Goal: Book appointment/travel/reservation

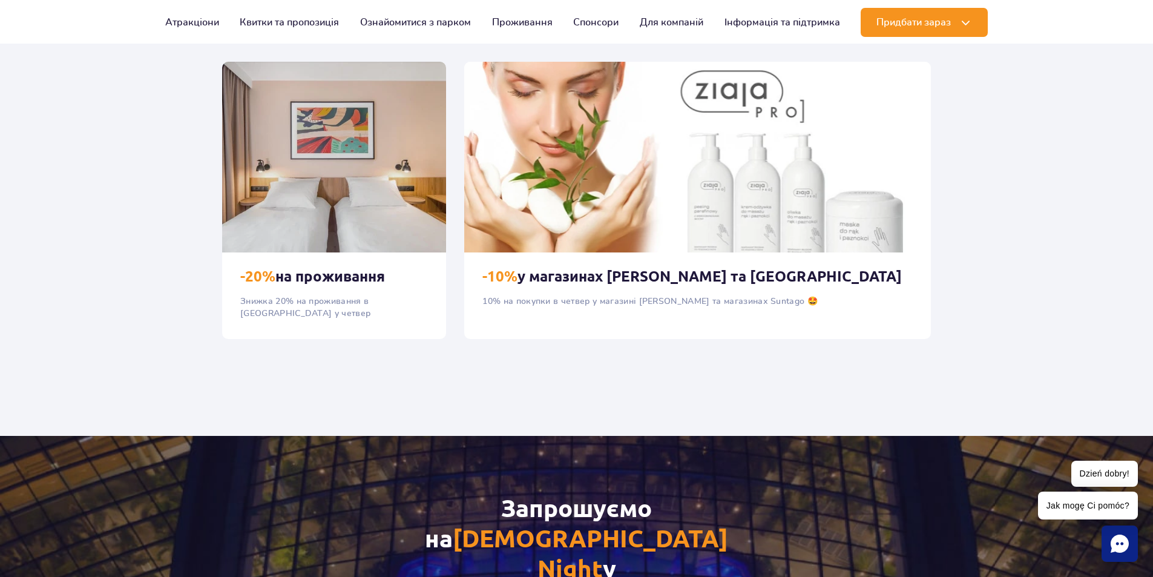
scroll to position [1211, 0]
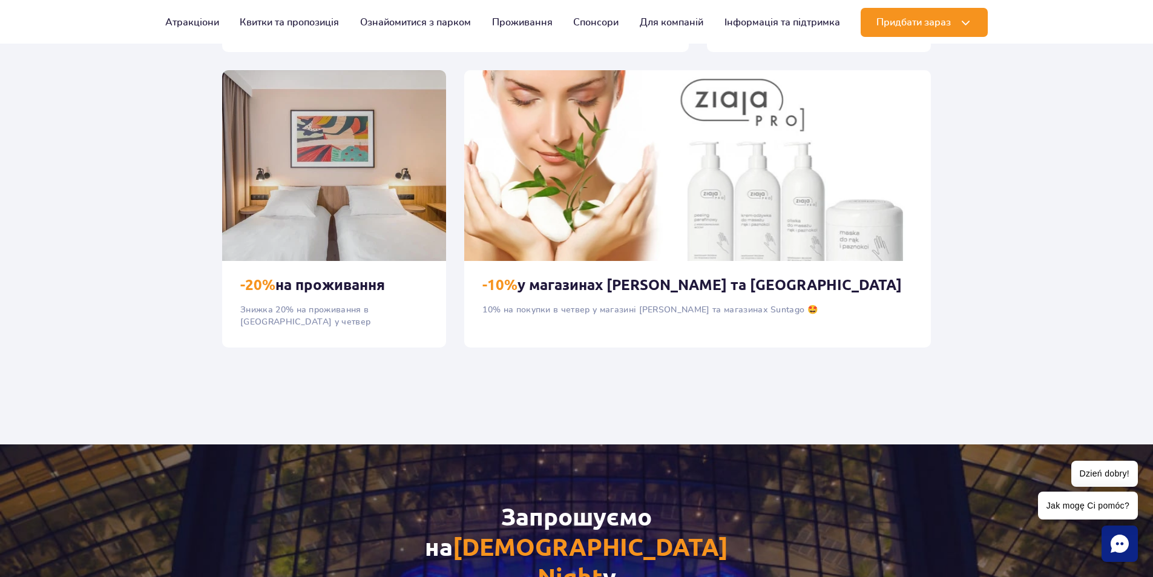
click at [342, 282] on h3 "-20% на проживання" at bounding box center [334, 285] width 188 height 18
click at [354, 192] on img at bounding box center [334, 165] width 224 height 191
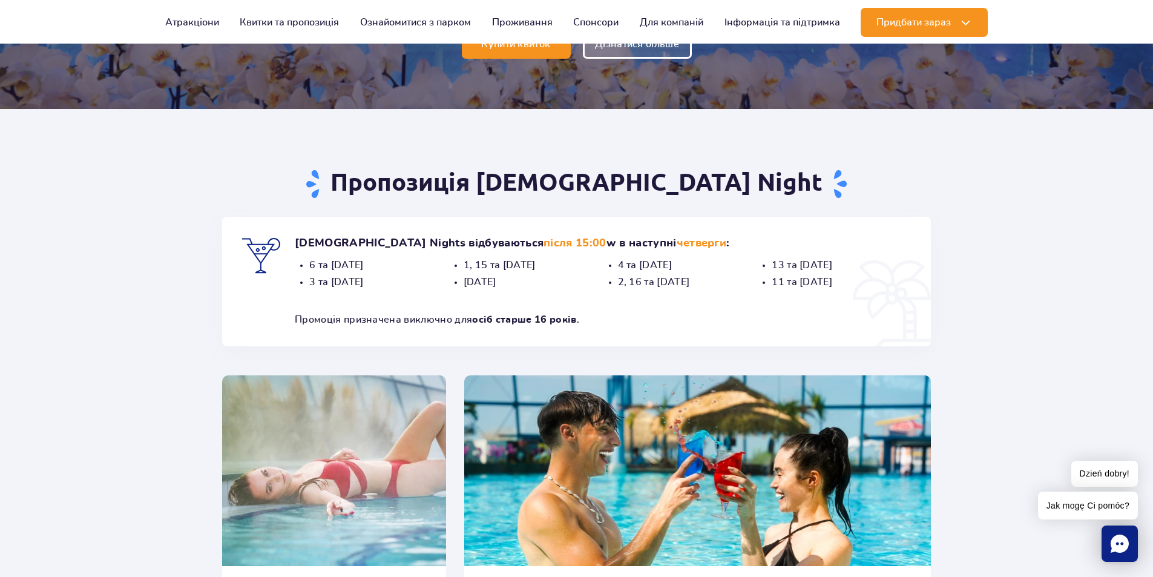
scroll to position [0, 0]
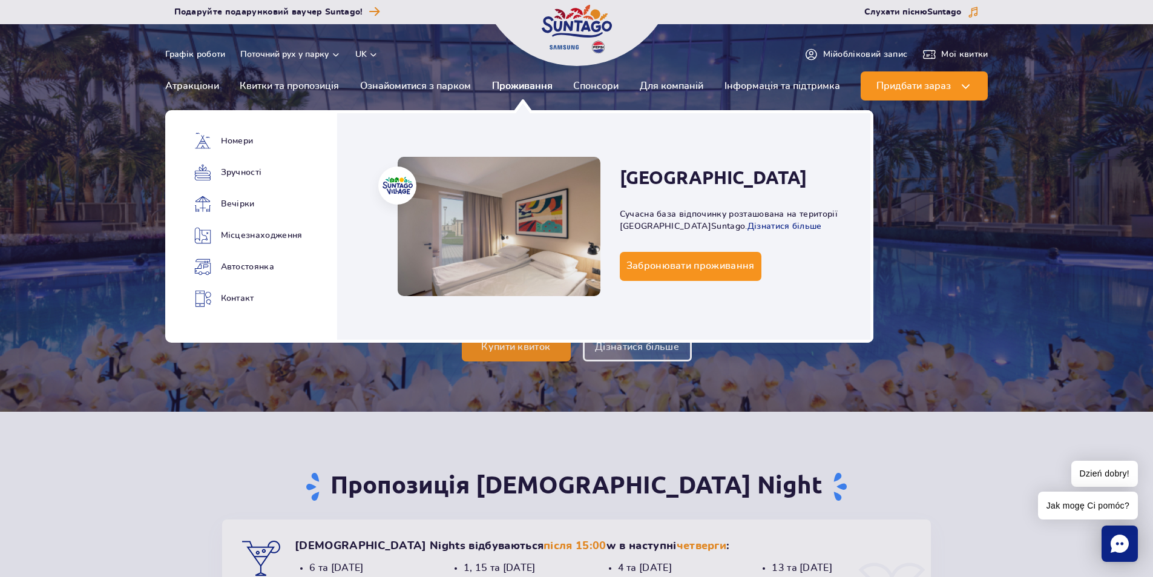
click at [499, 87] on link "Проживання" at bounding box center [522, 85] width 61 height 29
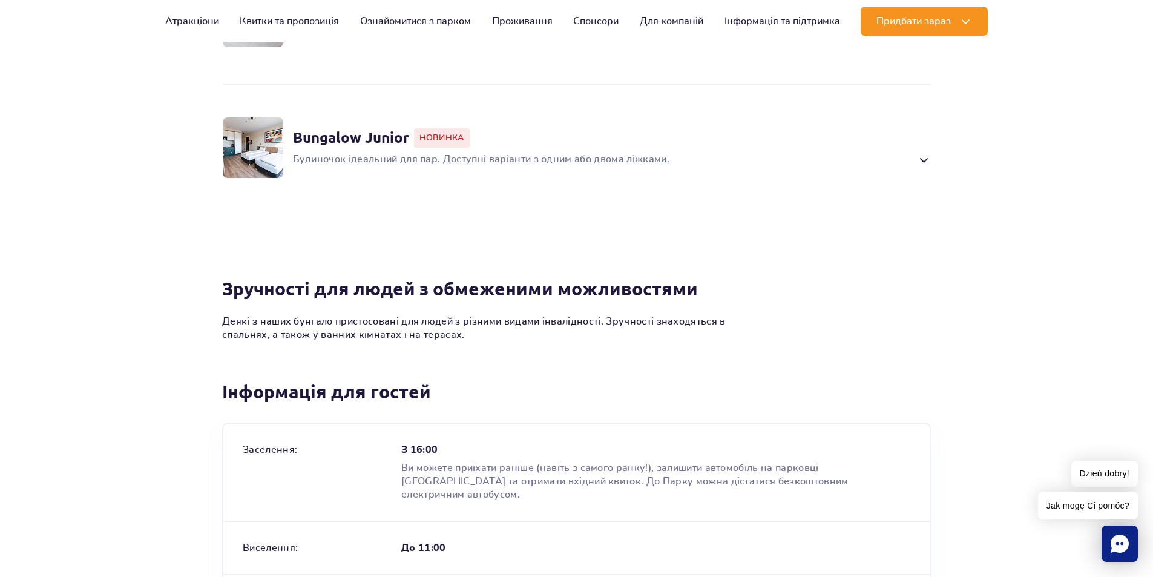
scroll to position [1029, 0]
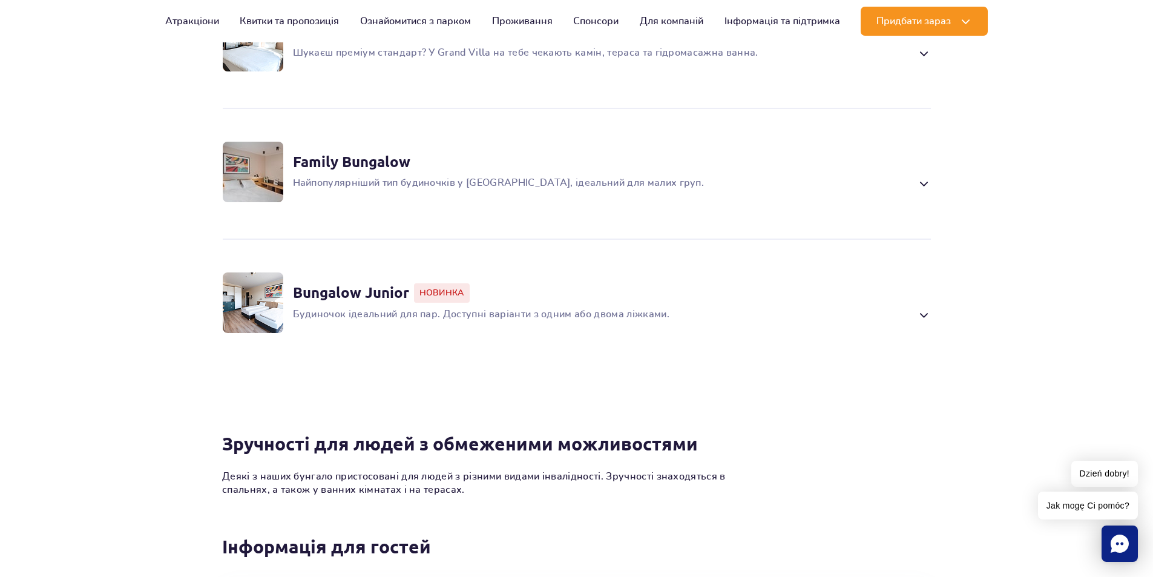
click at [925, 191] on span at bounding box center [923, 183] width 14 height 15
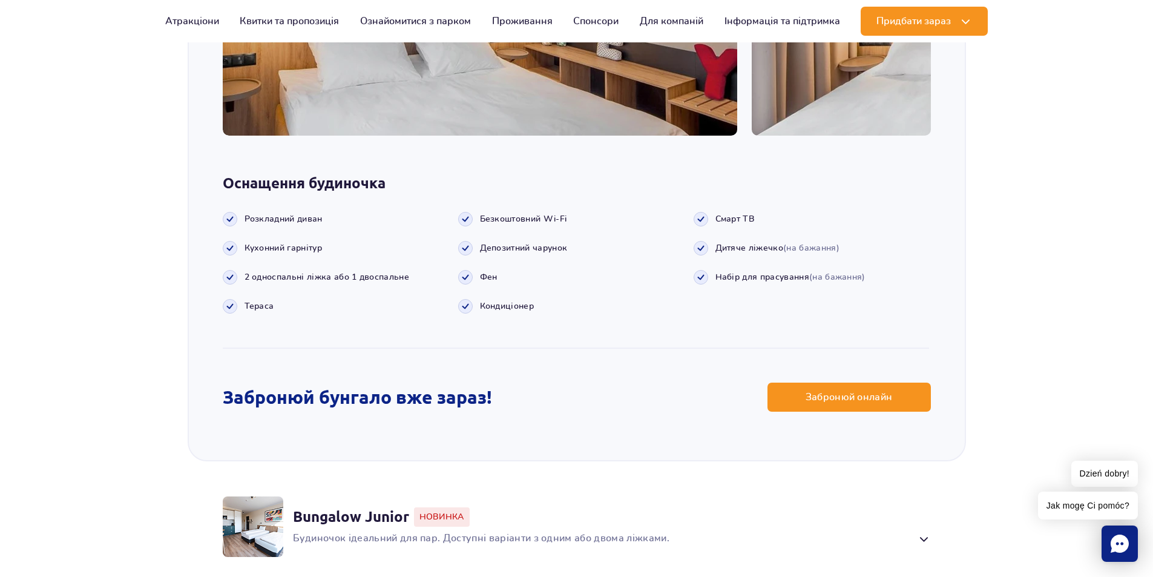
scroll to position [1579, 0]
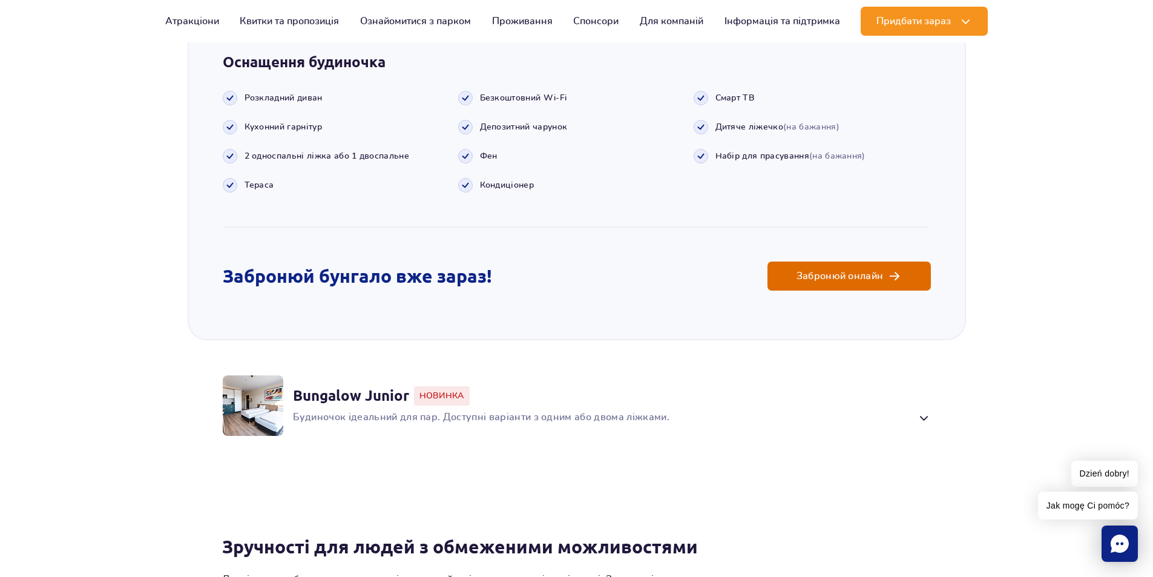
click at [867, 281] on span "Забронюй онлайн" at bounding box center [840, 276] width 87 height 10
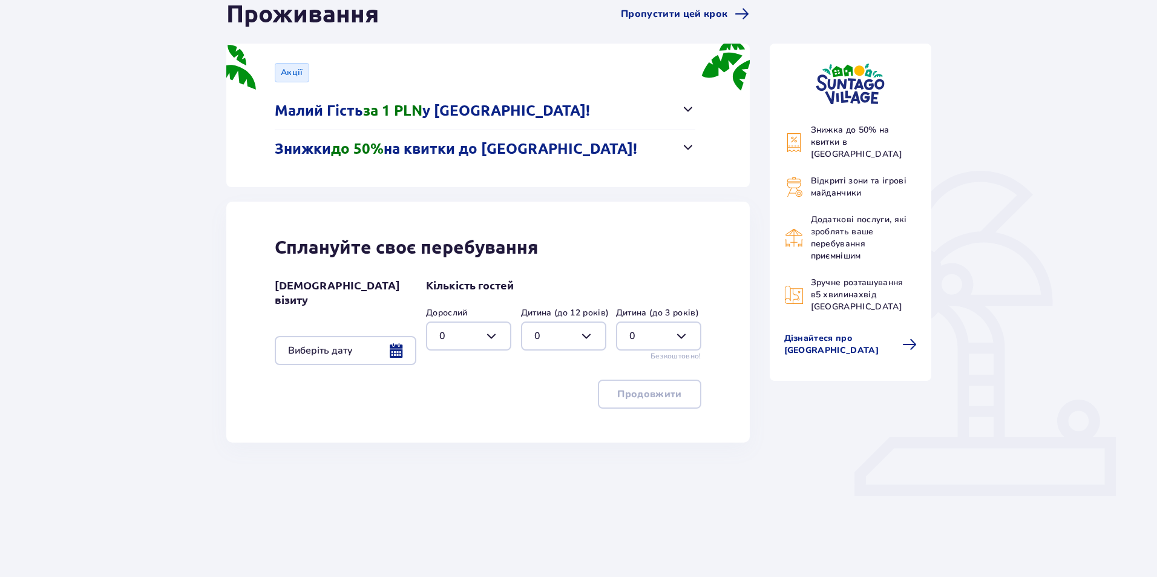
scroll to position [142, 0]
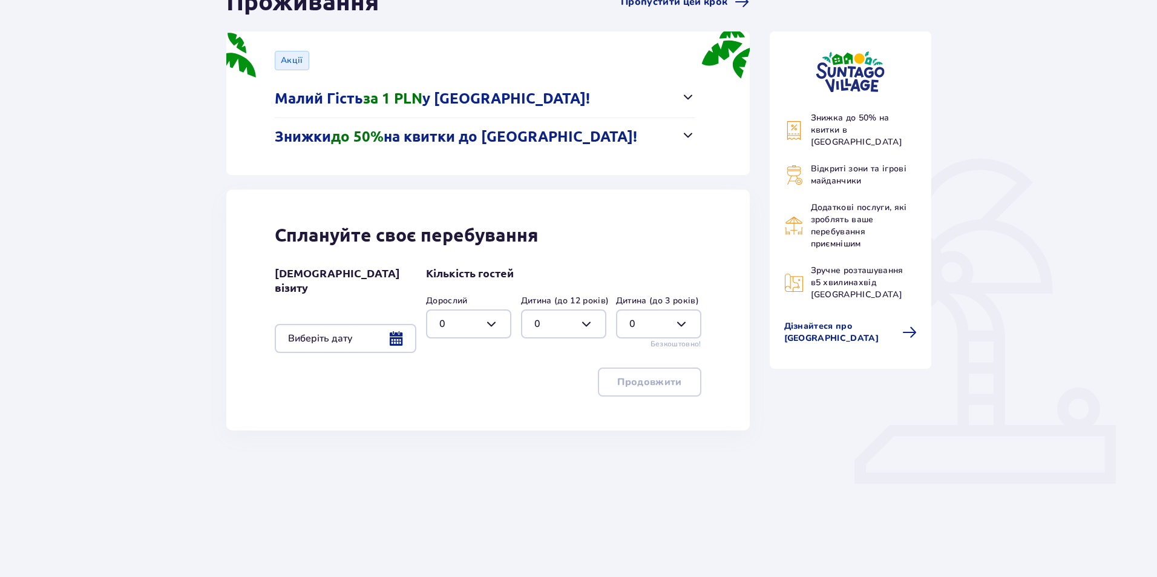
click at [397, 329] on div at bounding box center [346, 338] width 142 height 29
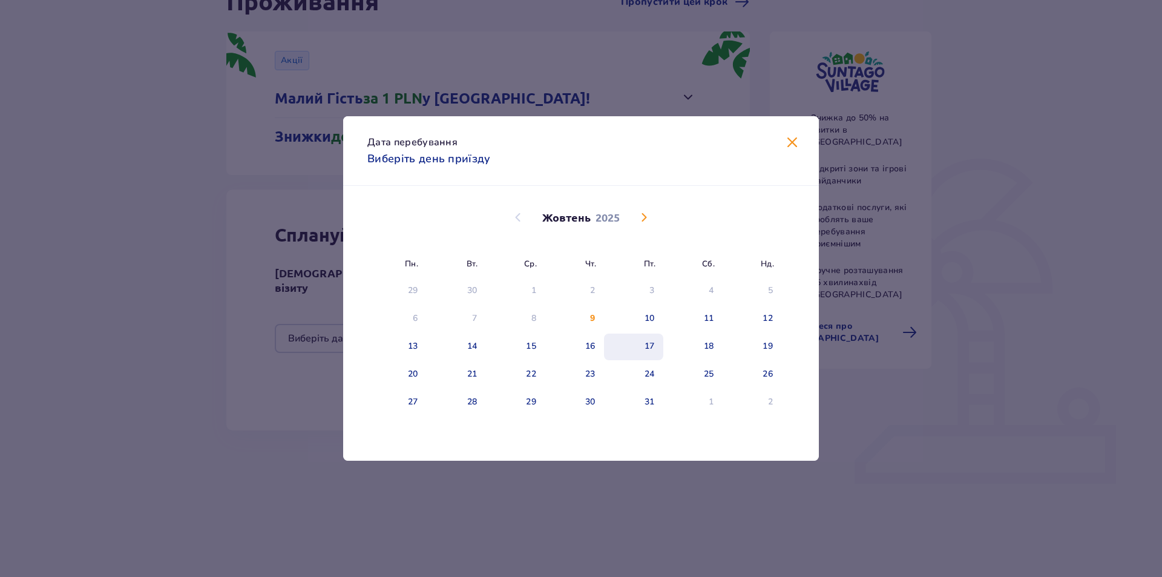
click at [643, 345] on div "17" at bounding box center [633, 347] width 59 height 27
click at [704, 347] on div "18" at bounding box center [709, 346] width 10 height 12
type input "17.10.25 - 18.10.25"
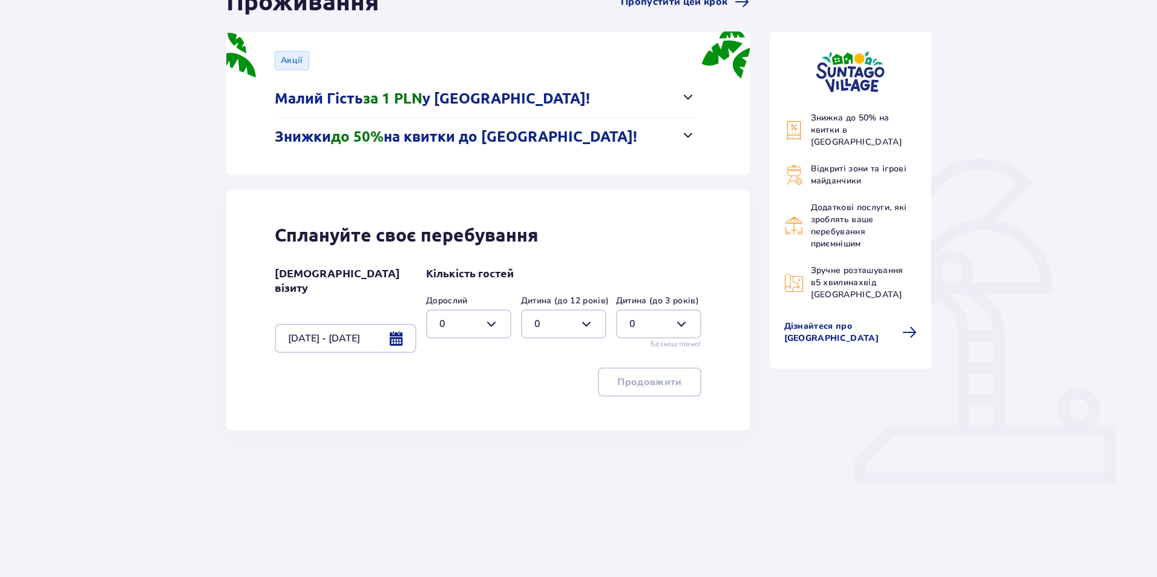
click at [491, 323] on div at bounding box center [468, 323] width 85 height 29
click at [438, 415] on span "2" at bounding box center [468, 411] width 83 height 25
type input "2"
click at [661, 378] on p "Продовжити" at bounding box center [649, 381] width 64 height 13
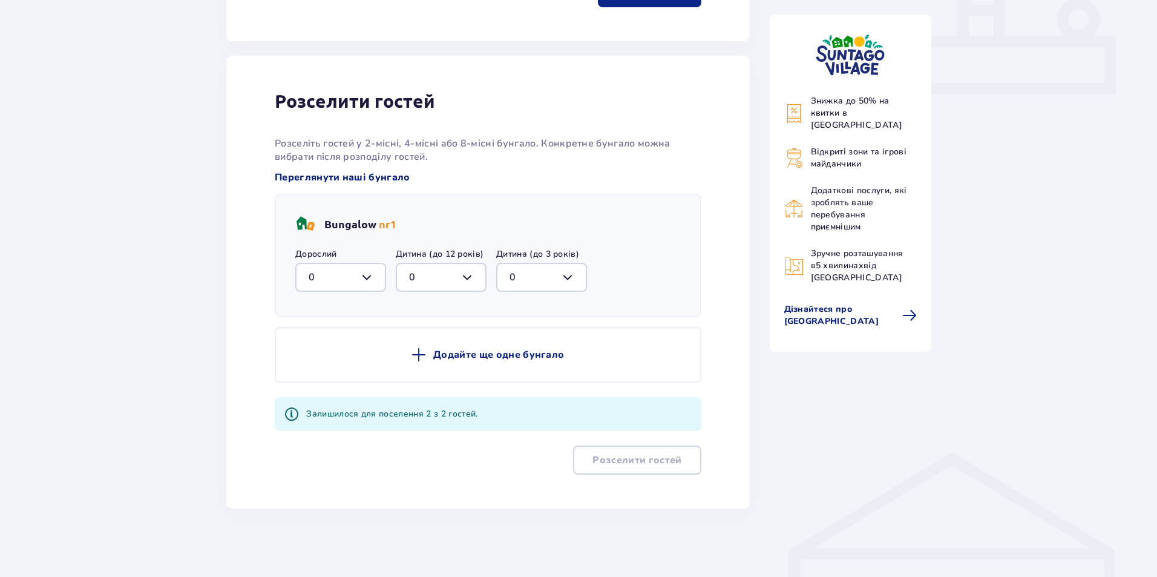
scroll to position [531, 0]
click at [371, 275] on div at bounding box center [340, 276] width 91 height 29
click at [312, 361] on p "2" at bounding box center [312, 364] width 6 height 13
type input "2"
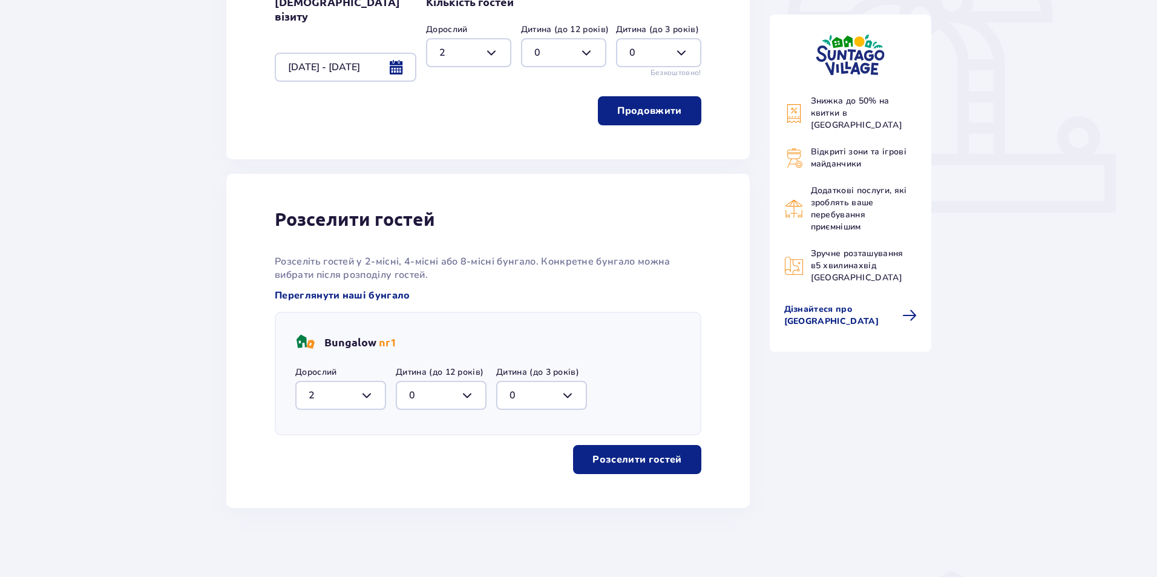
click at [640, 108] on p "Продовжити" at bounding box center [649, 110] width 64 height 13
click at [667, 104] on p "Продовжити" at bounding box center [649, 110] width 64 height 13
click at [686, 110] on span "button" at bounding box center [684, 111] width 15 height 15
click at [646, 455] on p "Розселити гостей" at bounding box center [637, 459] width 89 height 13
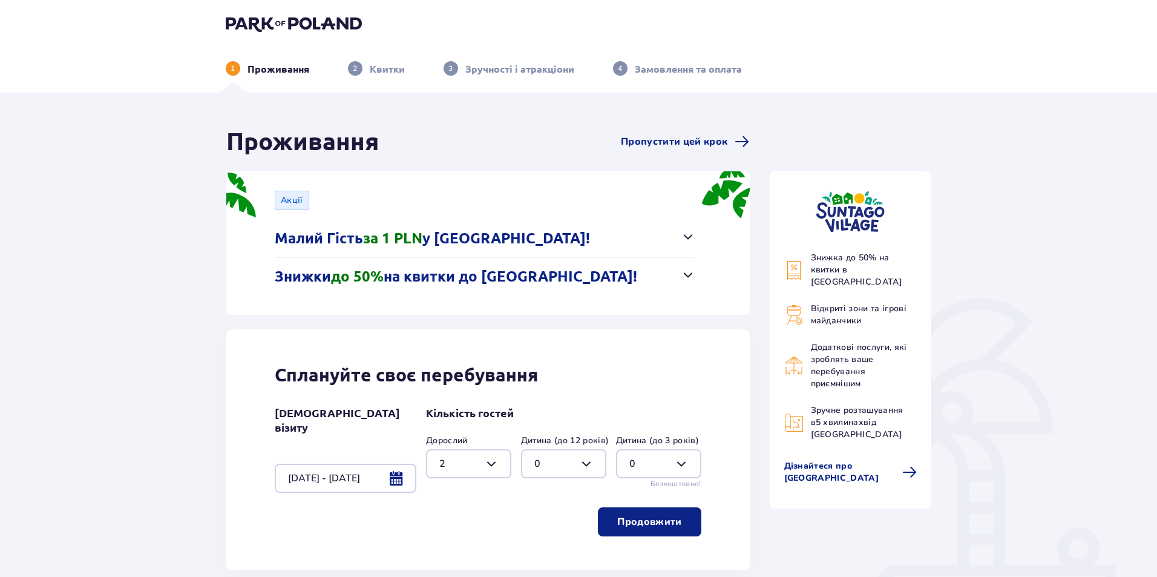
scroll to position [0, 0]
